Goal: Task Accomplishment & Management: Manage account settings

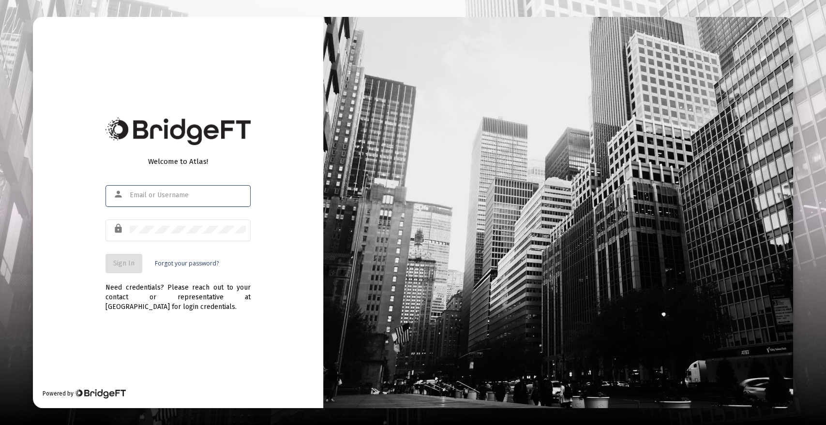
click at [180, 194] on input "text" at bounding box center [188, 196] width 116 height 8
type input "[PERSON_NAME][EMAIL_ADDRESS][DOMAIN_NAME]"
click at [120, 254] on button "Sign In" at bounding box center [123, 263] width 37 height 19
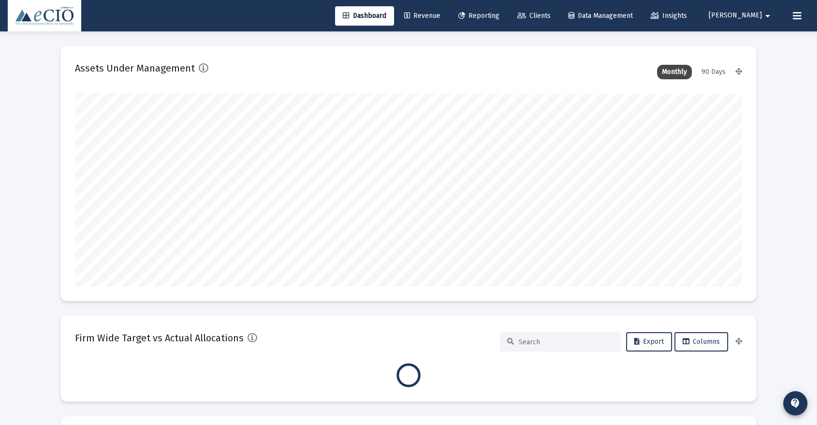
scroll to position [193, 667]
click at [551, 15] on span "Clients" at bounding box center [534, 16] width 33 height 8
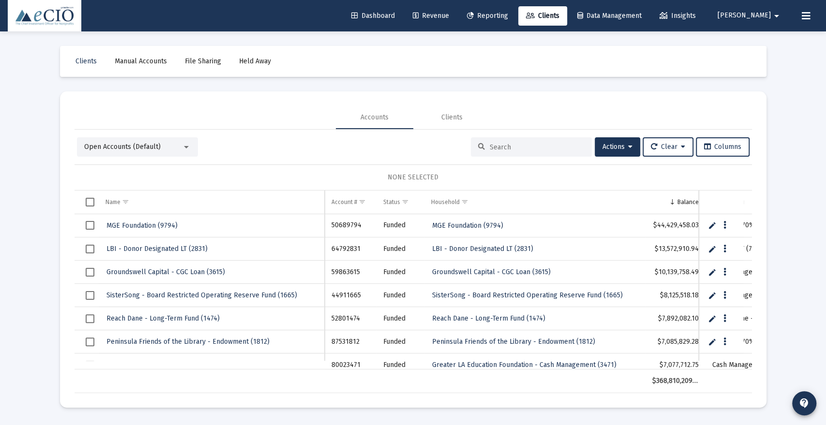
click at [514, 144] on input at bounding box center [536, 147] width 95 height 8
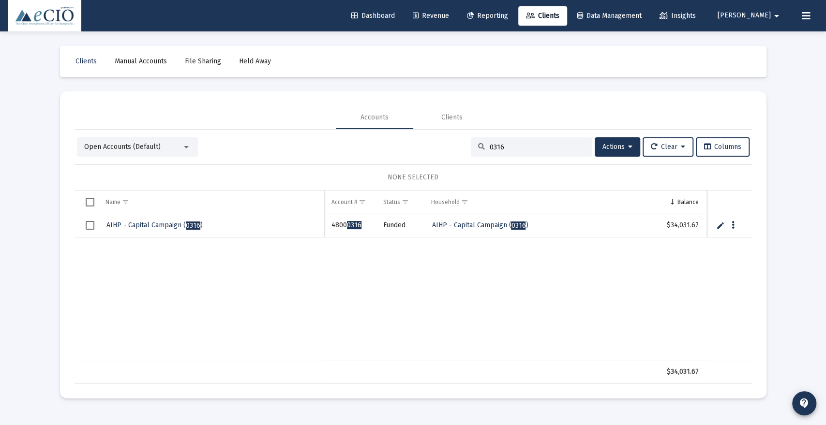
type input "0316"
click at [135, 221] on span "AIHP - Capital Campaign ( 0316 )" at bounding box center [154, 225] width 96 height 8
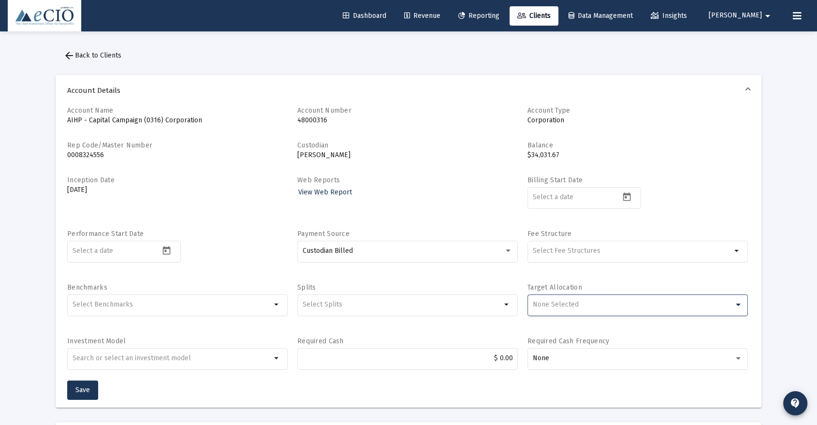
click at [550, 306] on span "None Selected" at bounding box center [555, 304] width 46 height 8
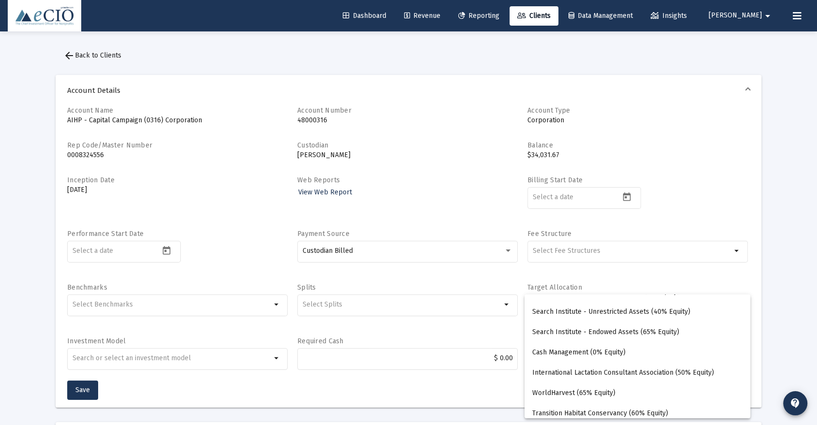
scroll to position [1537, 0]
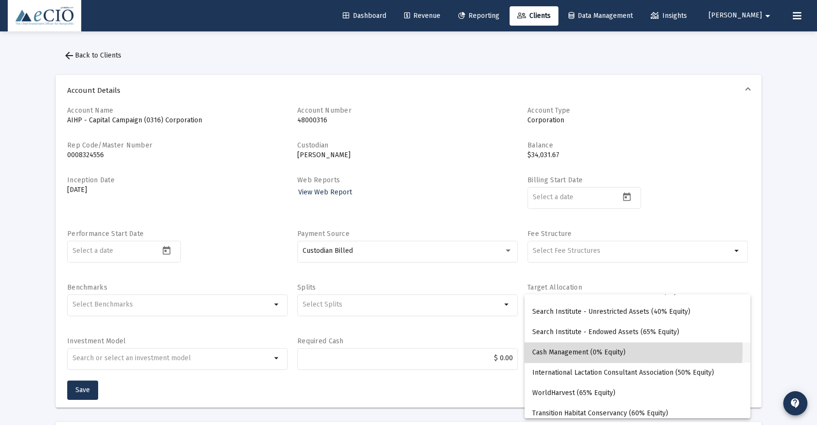
click at [573, 350] on span "Cash Management (0% Equity)" at bounding box center [637, 352] width 210 height 20
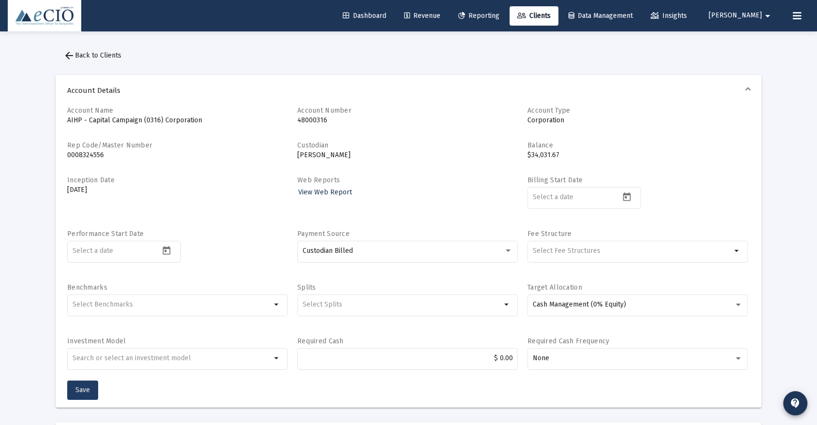
click at [83, 386] on span "Save" at bounding box center [82, 390] width 15 height 8
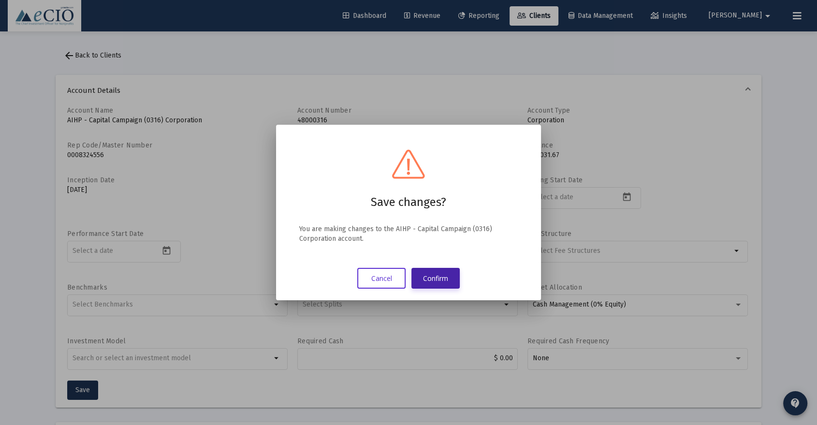
click at [436, 280] on button "Confirm" at bounding box center [436, 278] width 48 height 21
